Goal: Information Seeking & Learning: Learn about a topic

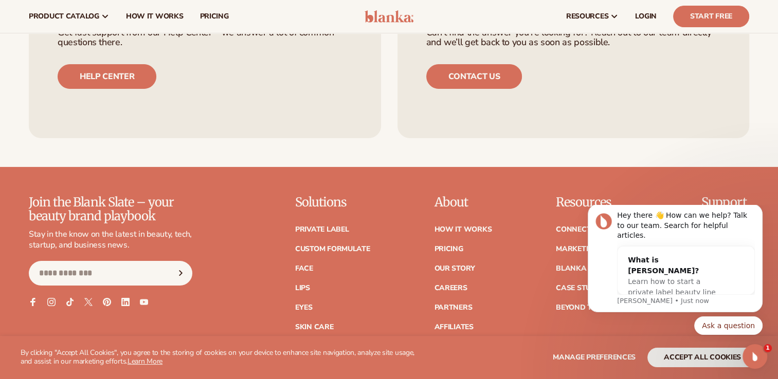
scroll to position [4049, 0]
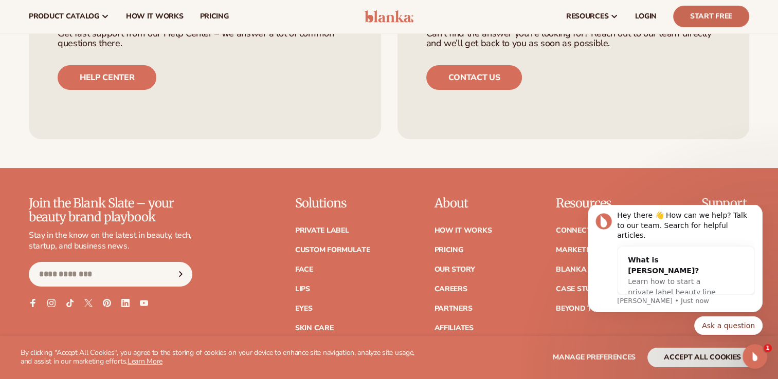
click at [714, 24] on link "Start Free" at bounding box center [711, 17] width 76 height 22
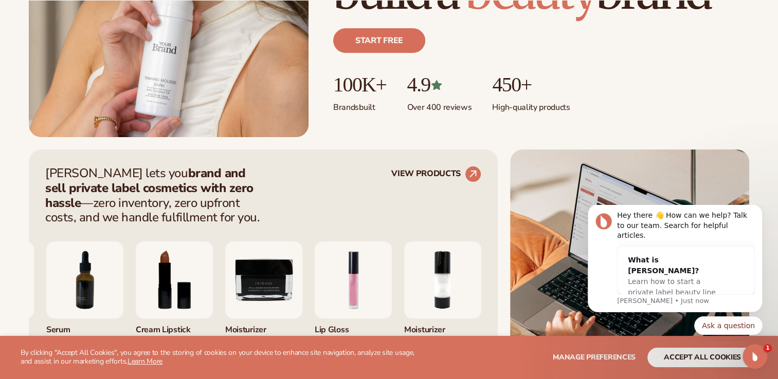
scroll to position [278, 0]
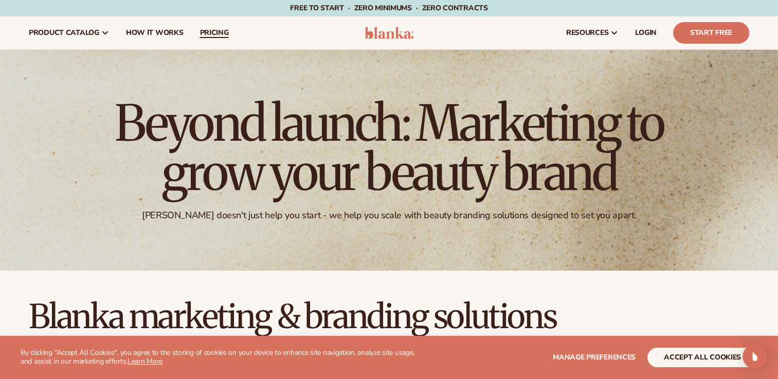
click at [208, 26] on link "pricing" at bounding box center [213, 32] width 45 height 33
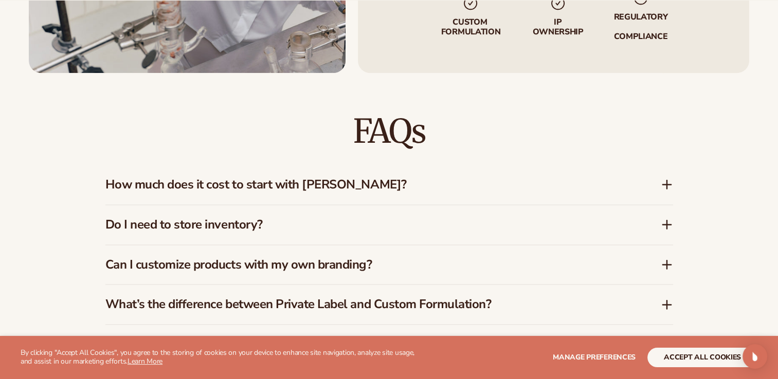
scroll to position [1478, 0]
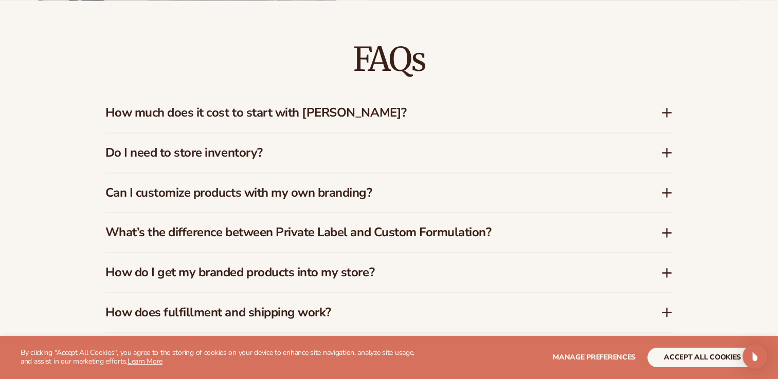
click at [508, 151] on h3 "Do I need to store inventory?" at bounding box center [367, 152] width 524 height 15
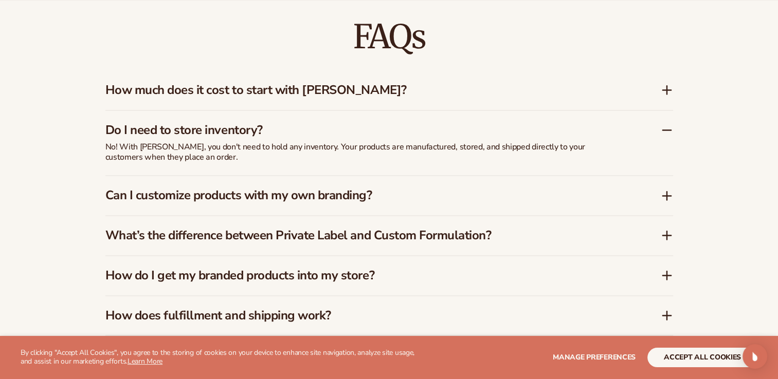
scroll to position [1512, 0]
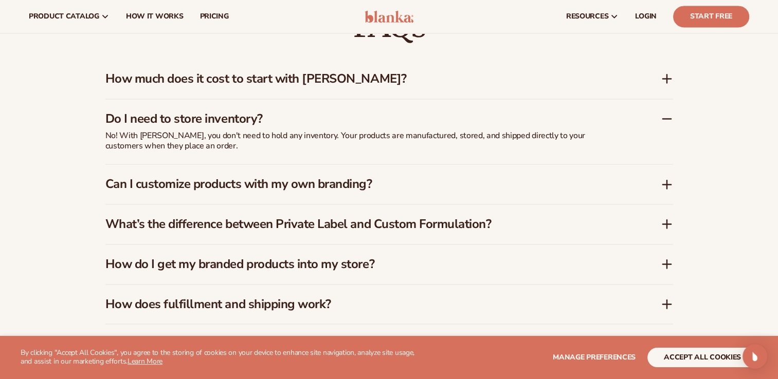
click at [553, 187] on h3 "Can I customize products with my own branding?" at bounding box center [367, 184] width 524 height 15
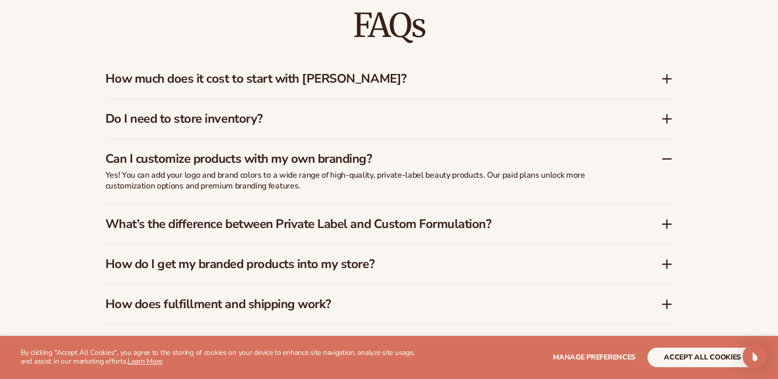
scroll to position [1558, 0]
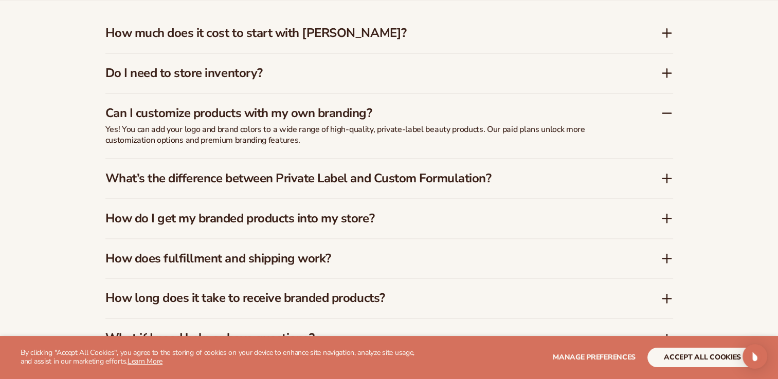
click at [528, 178] on h3 "What’s the difference between Private Label and Custom Formulation?" at bounding box center [367, 178] width 524 height 15
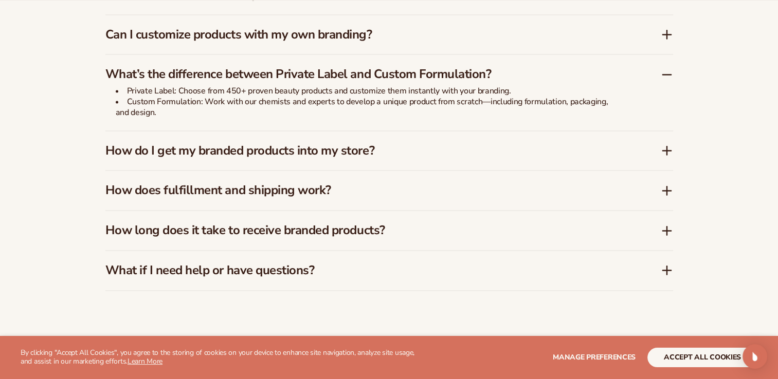
scroll to position [1637, 0]
click at [487, 157] on h3 "How do I get my branded products into my store?" at bounding box center [367, 150] width 524 height 15
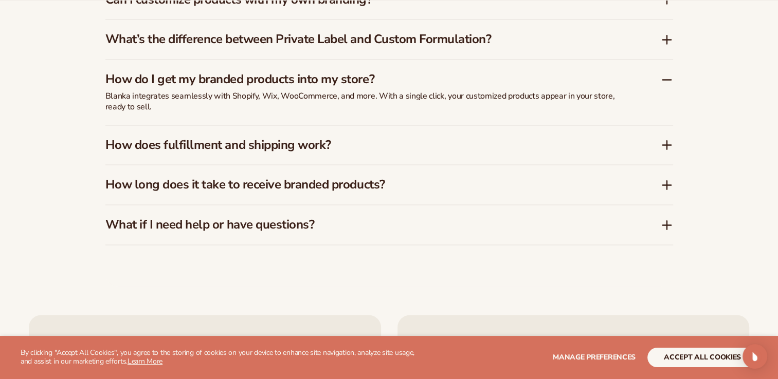
scroll to position [1672, 0]
click at [517, 153] on div "How does fulfillment and shipping work?" at bounding box center [389, 145] width 568 height 40
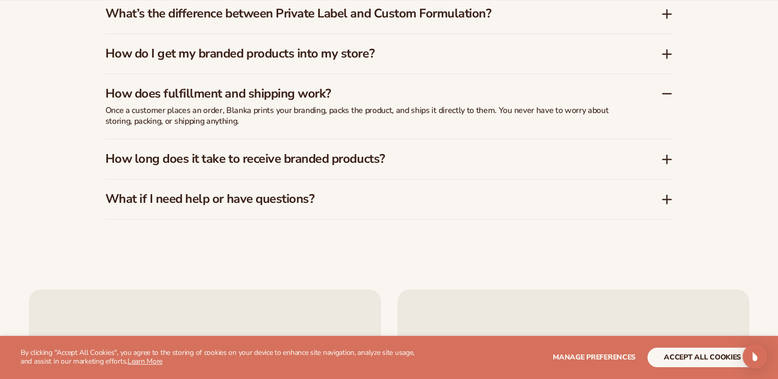
scroll to position [1701, 0]
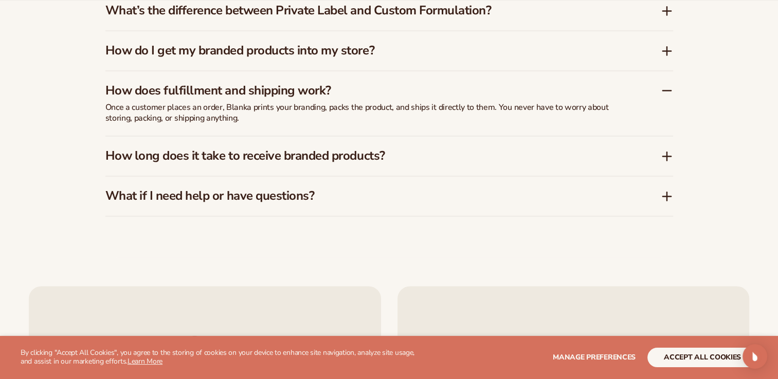
click at [517, 153] on h3 "How long does it take to receive branded products?" at bounding box center [367, 156] width 524 height 15
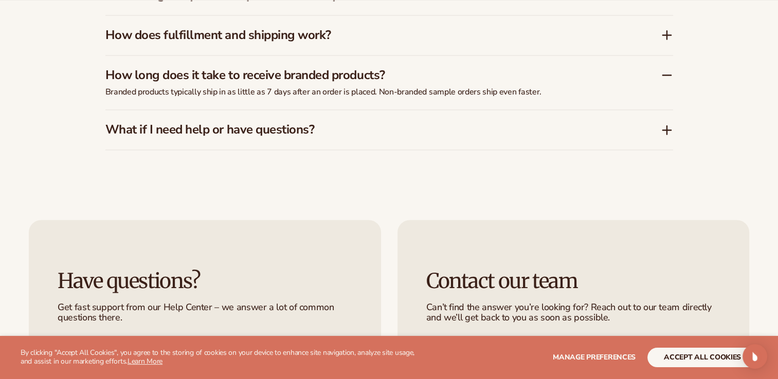
scroll to position [1757, 0]
click at [543, 139] on div "What if I need help or have questions?" at bounding box center [389, 129] width 568 height 40
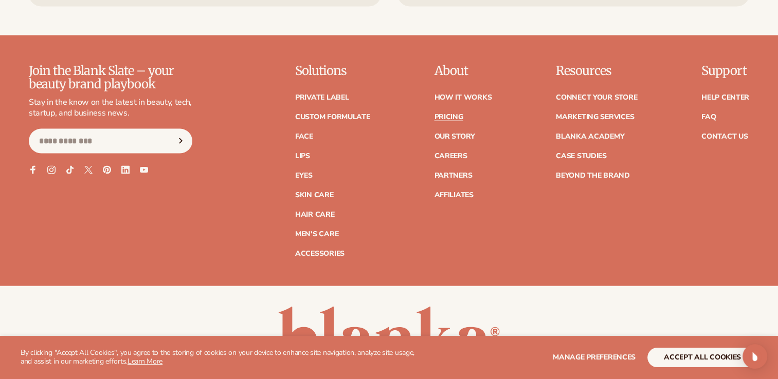
scroll to position [2262, 0]
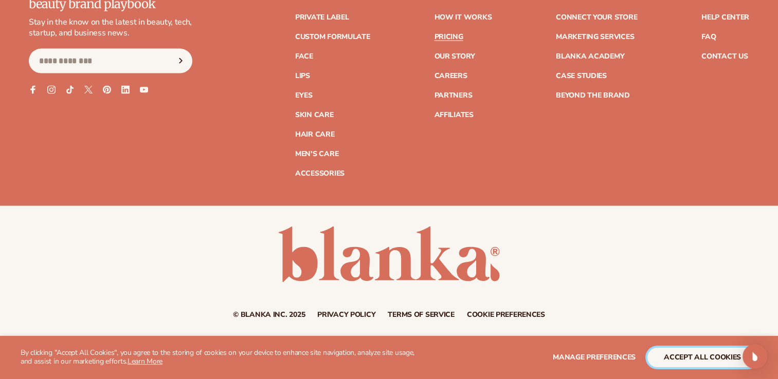
click at [683, 353] on button "accept all cookies" at bounding box center [702, 358] width 110 height 20
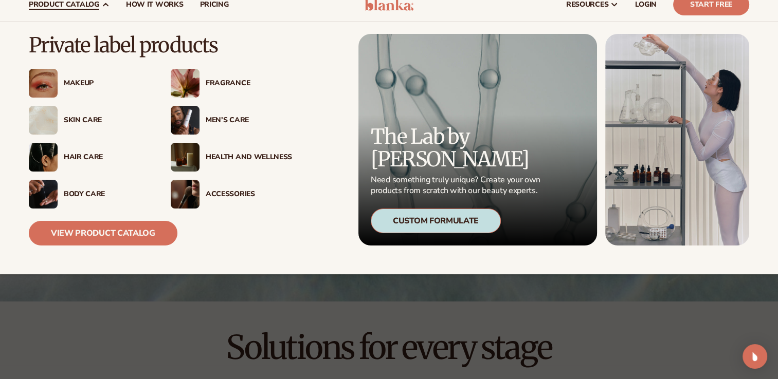
scroll to position [29, 0]
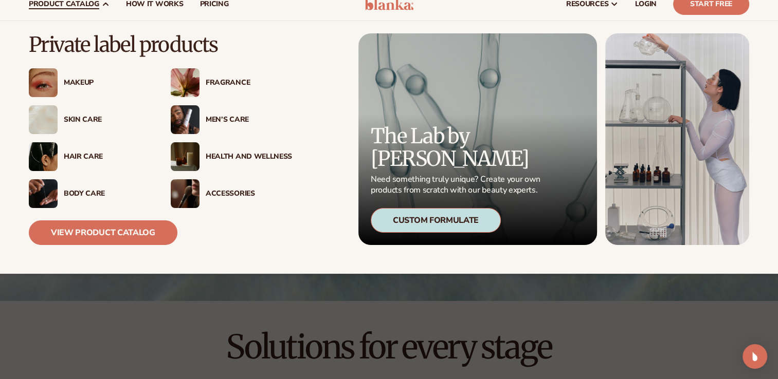
click at [84, 121] on div "Skin Care" at bounding box center [107, 120] width 86 height 9
